Goal: Transaction & Acquisition: Purchase product/service

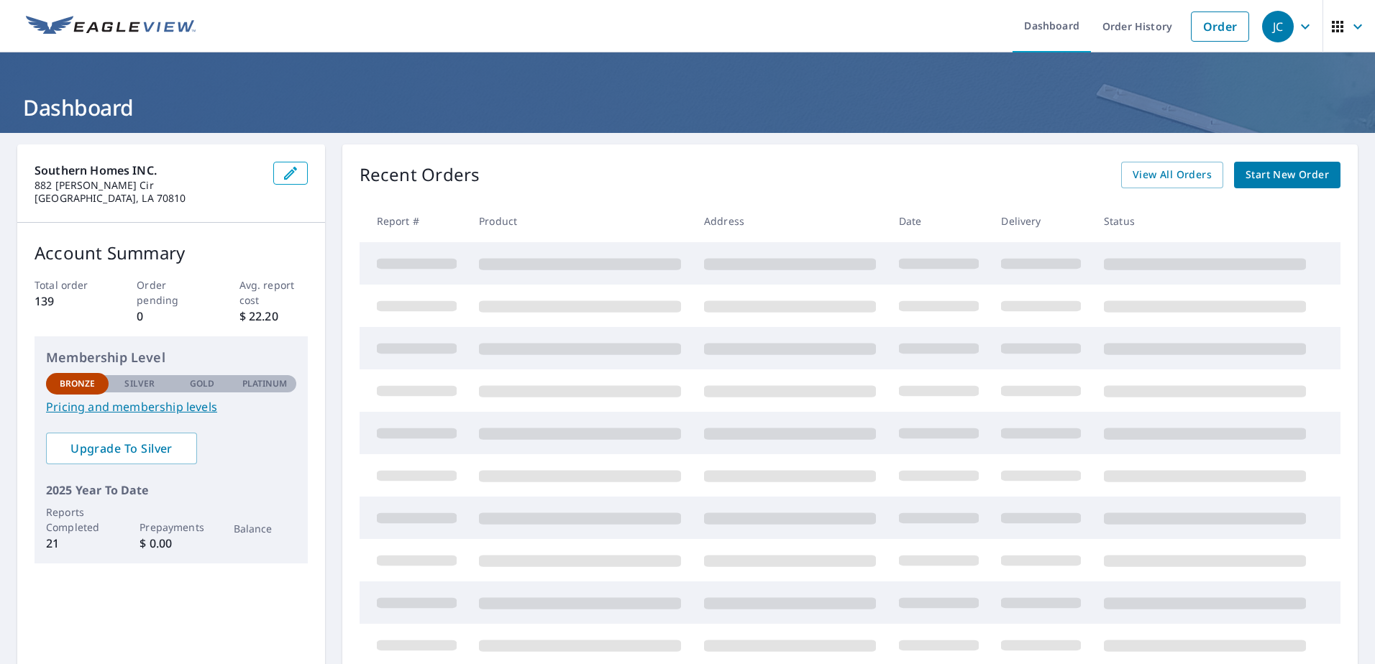
click at [1277, 178] on span "Start New Order" at bounding box center [1286, 175] width 83 height 18
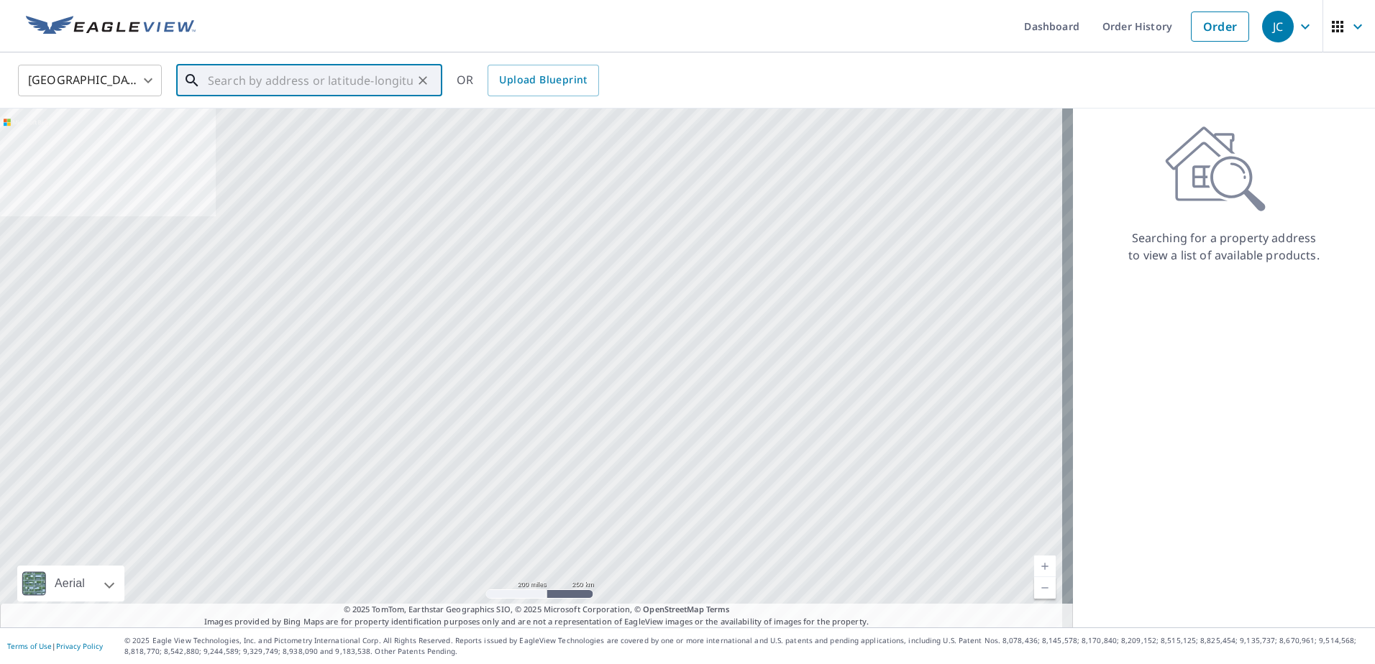
click at [357, 75] on input "text" at bounding box center [310, 80] width 205 height 40
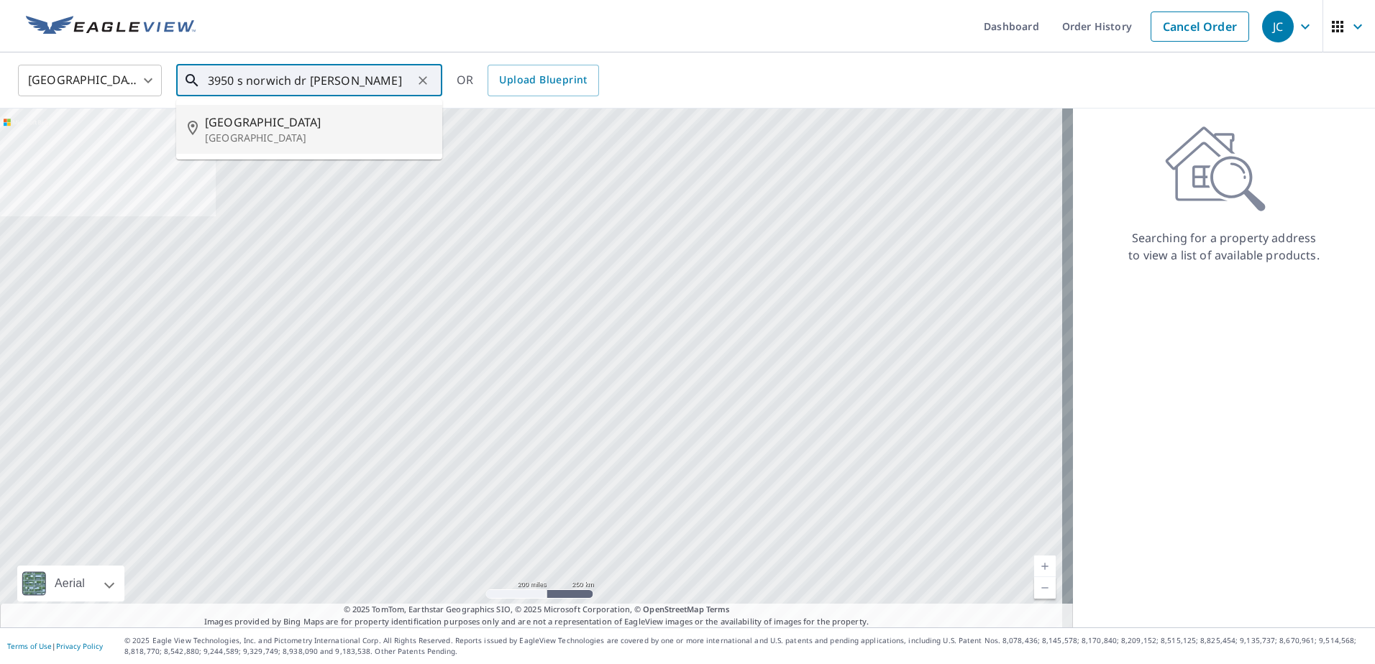
click at [280, 134] on p "Baton Rouge, LA 70814" at bounding box center [318, 138] width 226 height 14
type input "3950 Norwich Dr Baton Rouge, LA 70814"
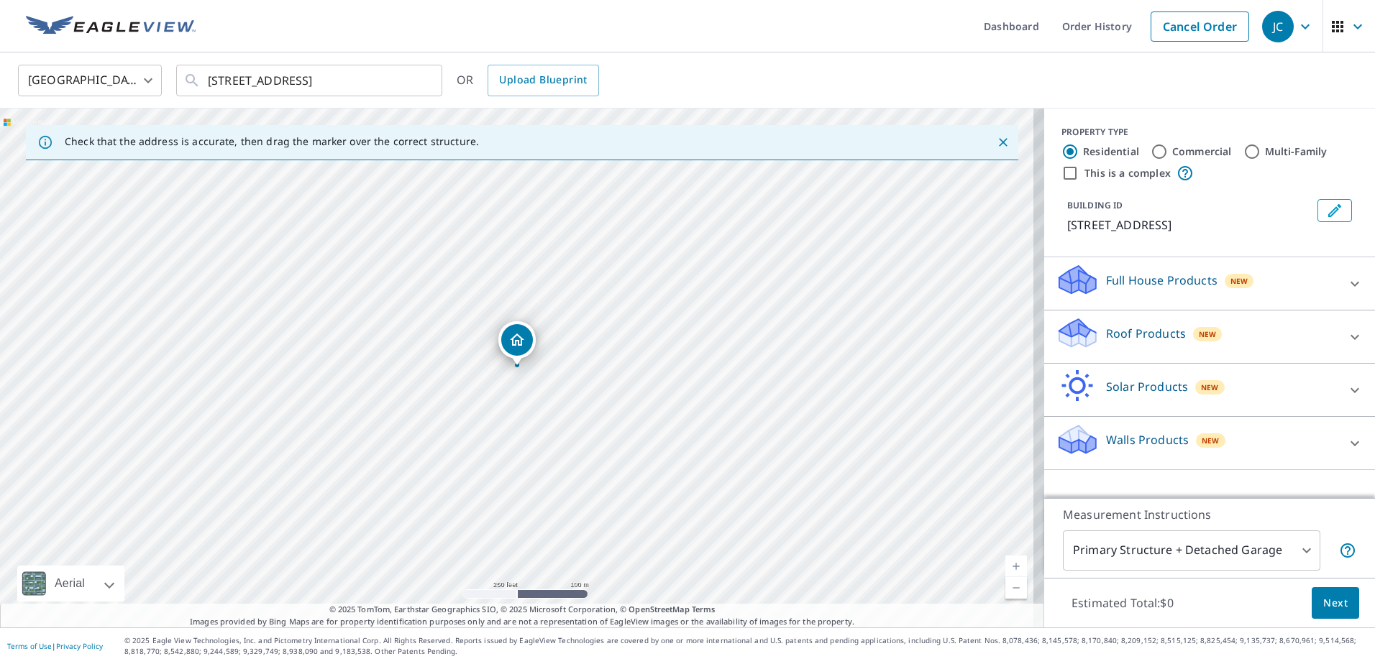
click at [1200, 347] on div "Roof Products New" at bounding box center [1196, 336] width 282 height 41
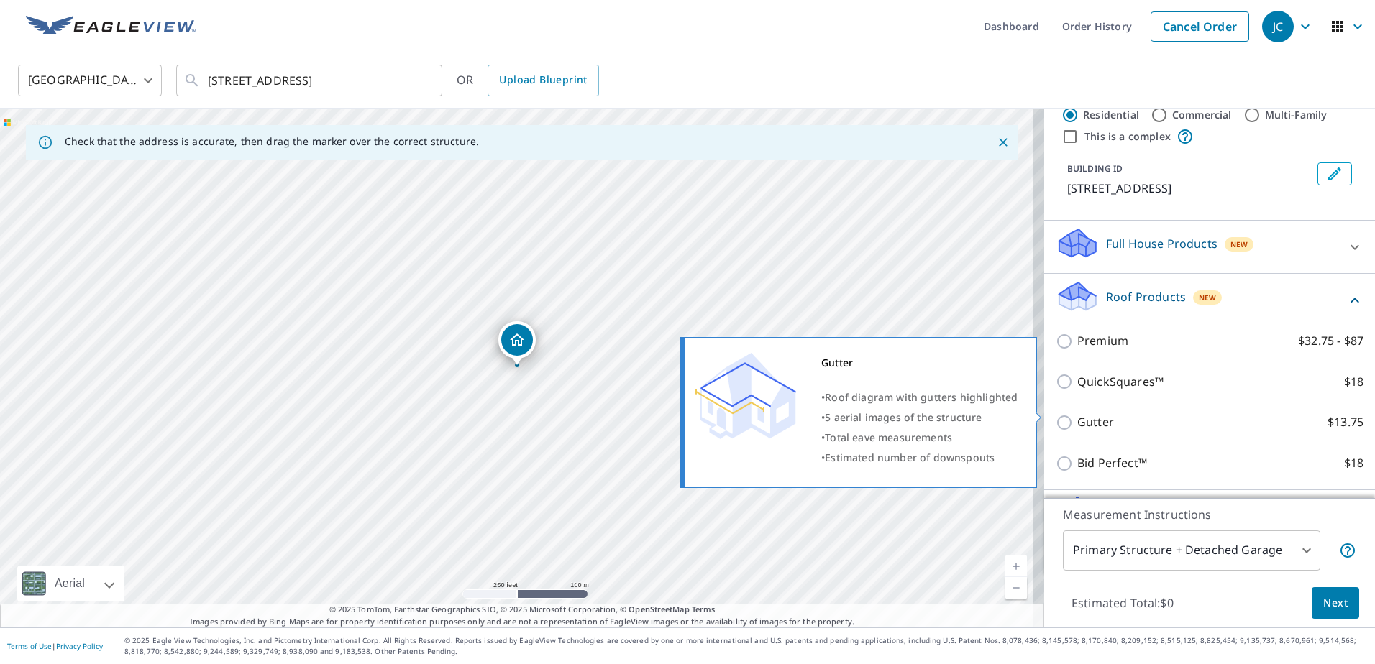
scroll to position [135, 0]
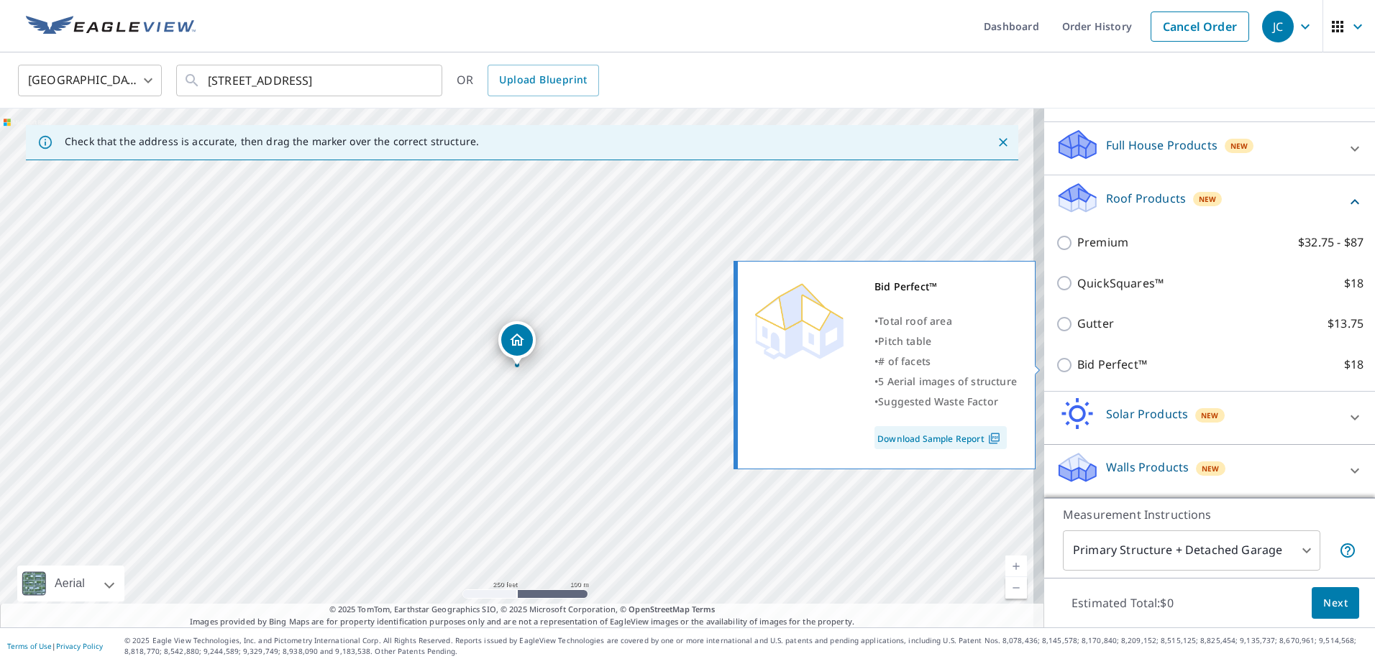
click at [1066, 365] on input "Bid Perfect™ $18" at bounding box center [1066, 365] width 22 height 17
checkbox input "true"
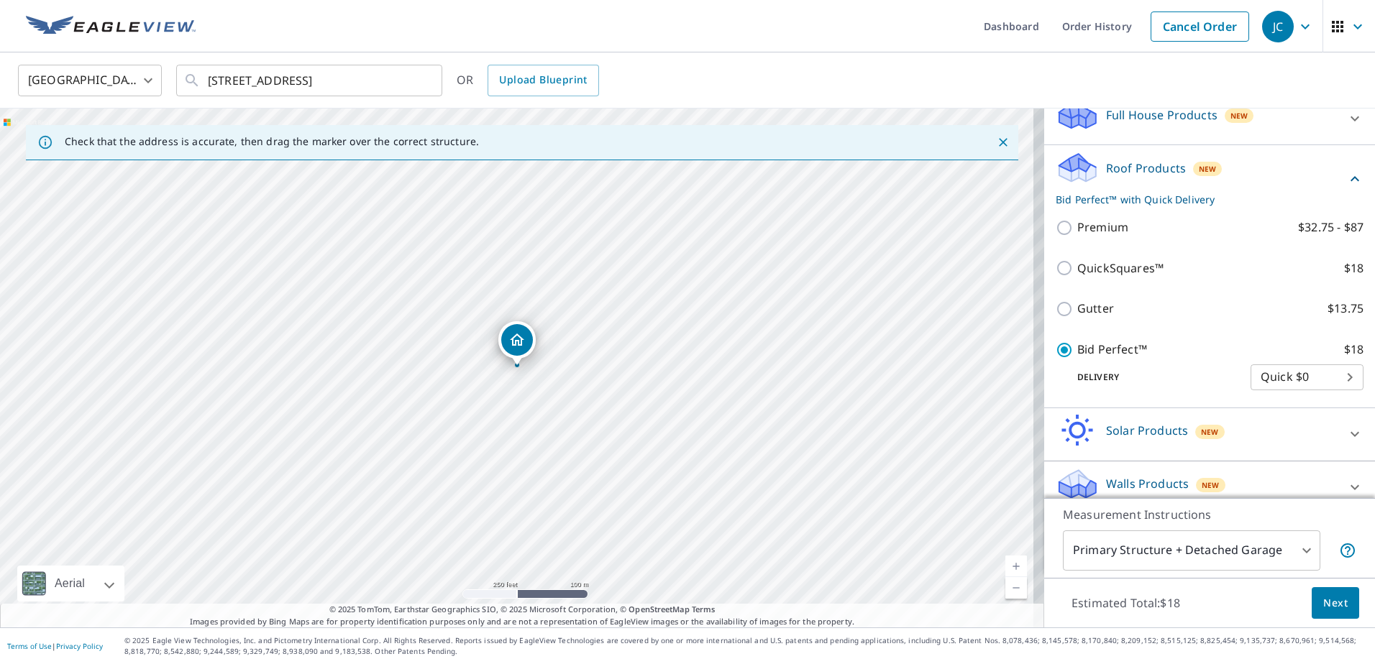
scroll to position [182, 0]
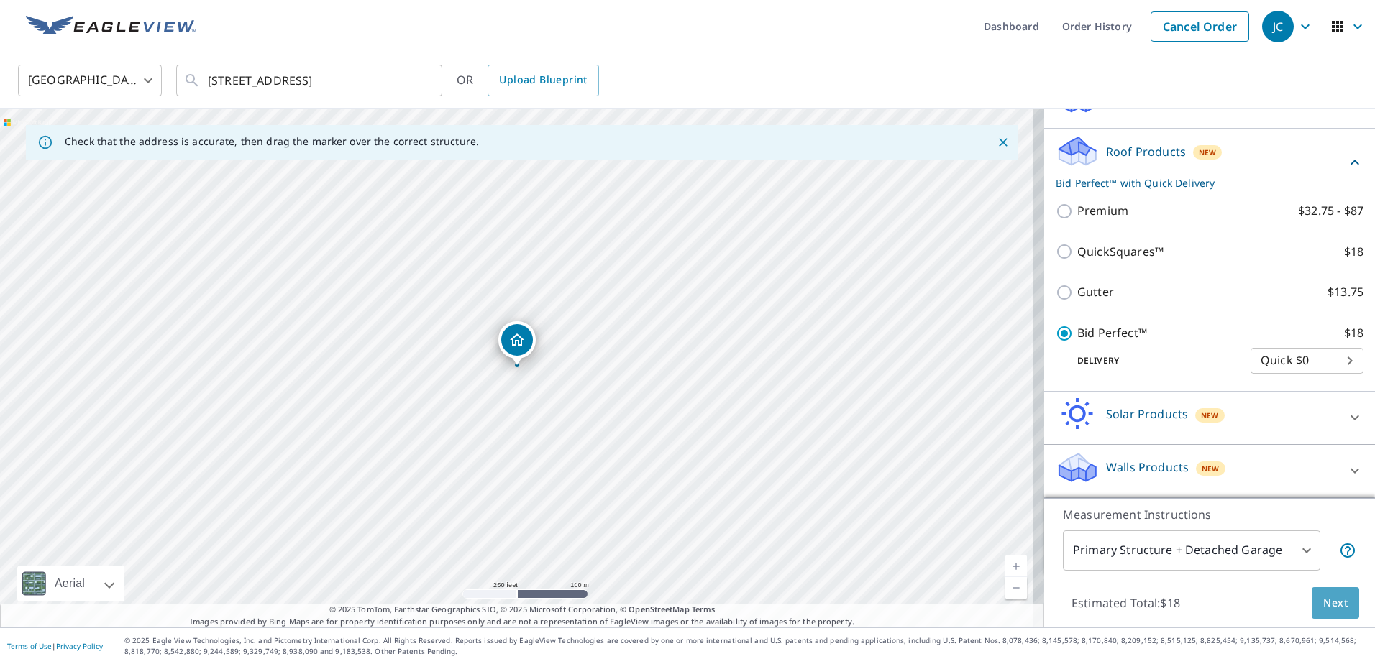
click at [1335, 608] on span "Next" at bounding box center [1335, 604] width 24 height 18
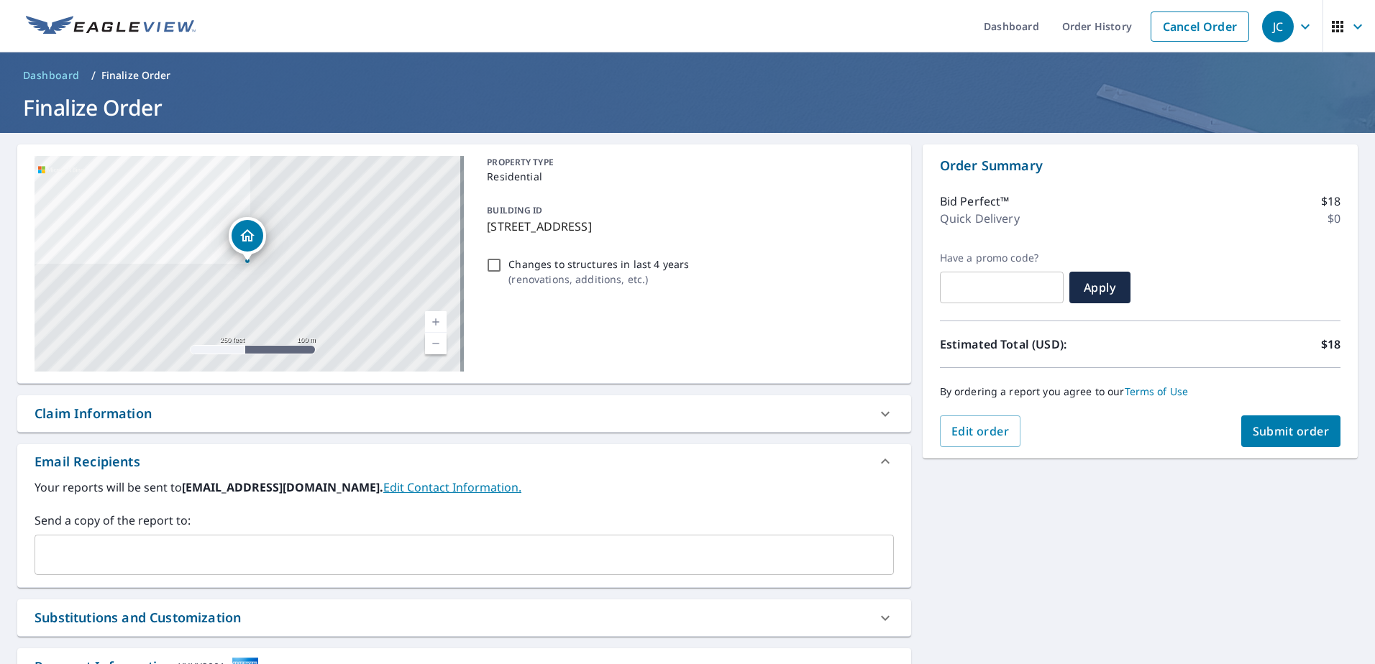
click at [1294, 427] on span "Submit order" at bounding box center [1290, 431] width 77 height 16
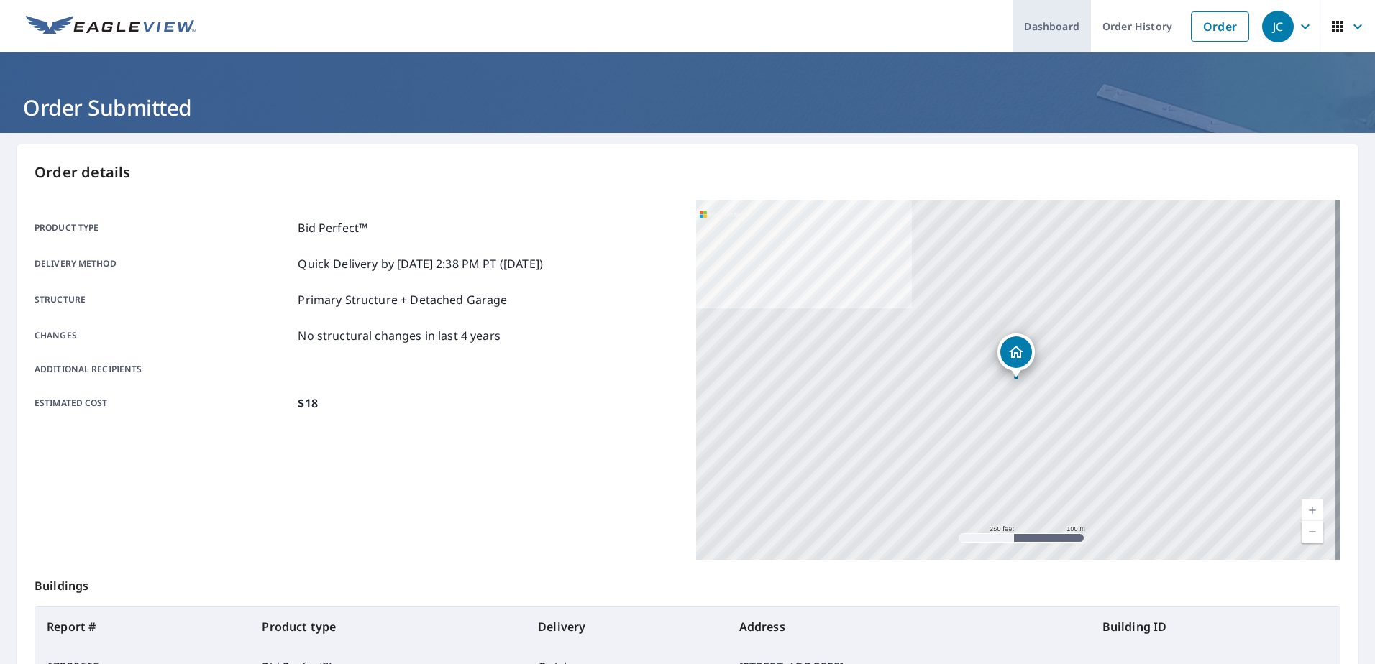
click at [1042, 20] on link "Dashboard" at bounding box center [1051, 26] width 78 height 52
